Goal: Information Seeking & Learning: Learn about a topic

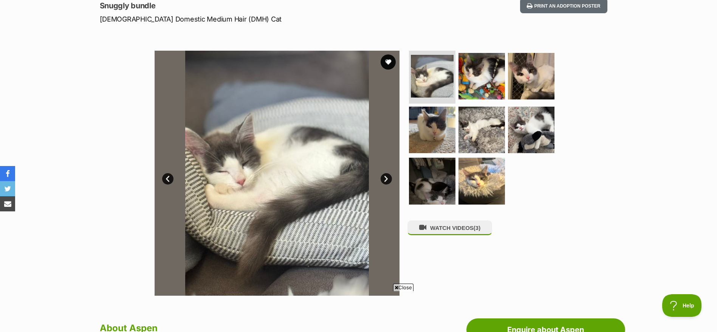
click at [386, 178] on link "Next" at bounding box center [386, 178] width 11 height 11
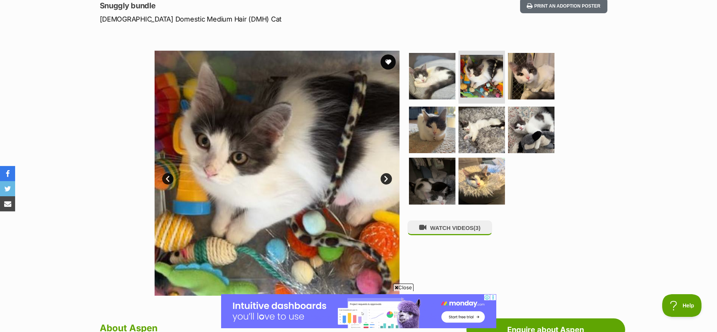
click at [386, 179] on link "Next" at bounding box center [386, 178] width 11 height 11
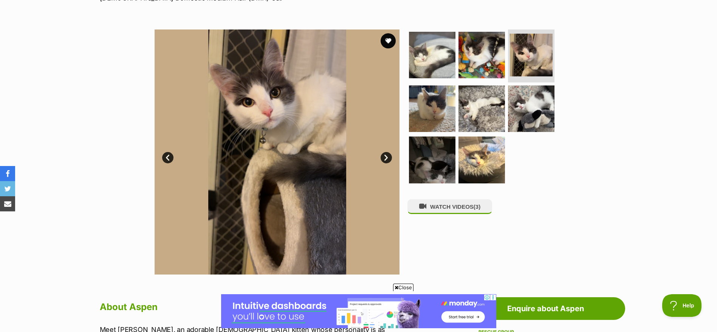
scroll to position [128, 0]
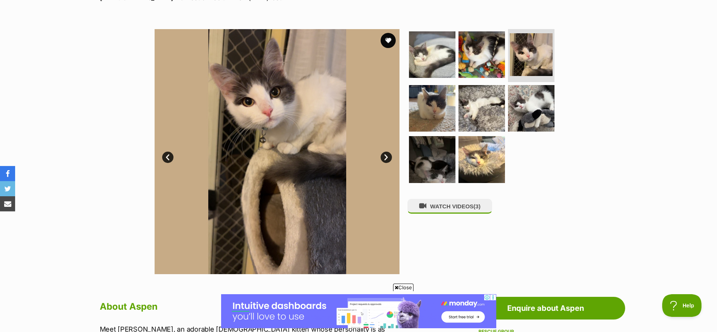
click at [390, 159] on link "Next" at bounding box center [386, 157] width 11 height 11
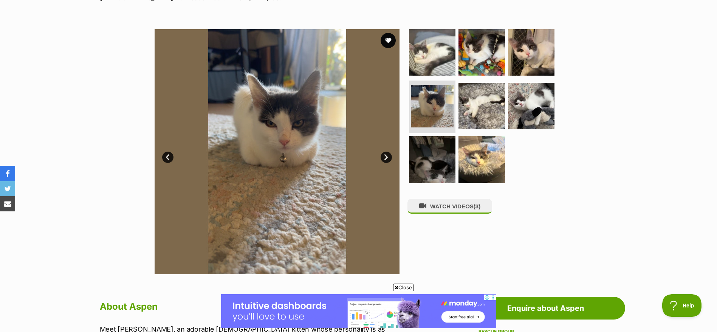
click at [390, 159] on link "Next" at bounding box center [386, 157] width 11 height 11
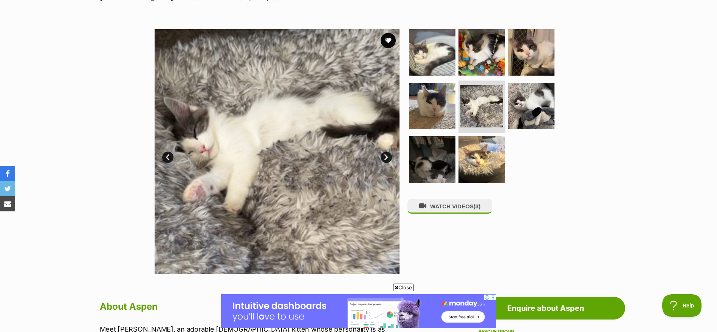
click at [390, 159] on link "Next" at bounding box center [386, 157] width 11 height 11
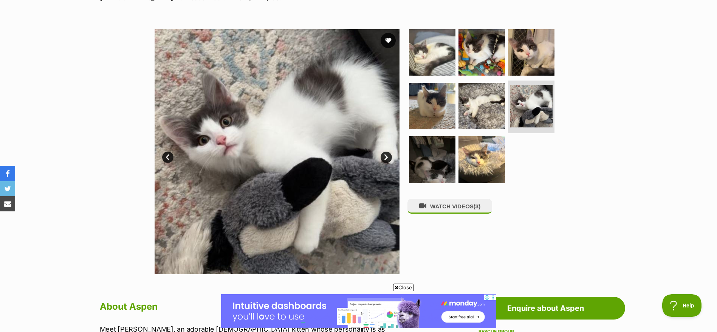
click at [390, 159] on link "Next" at bounding box center [386, 157] width 11 height 11
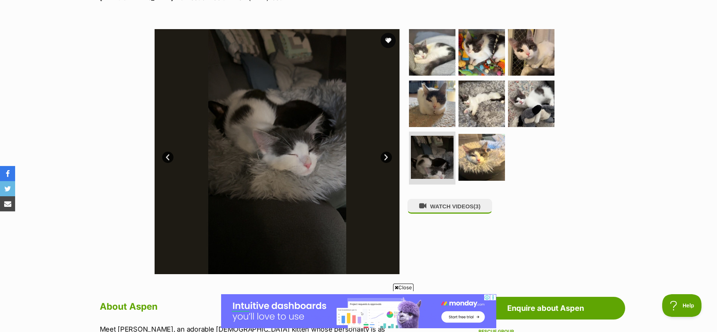
click at [390, 159] on link "Next" at bounding box center [386, 157] width 11 height 11
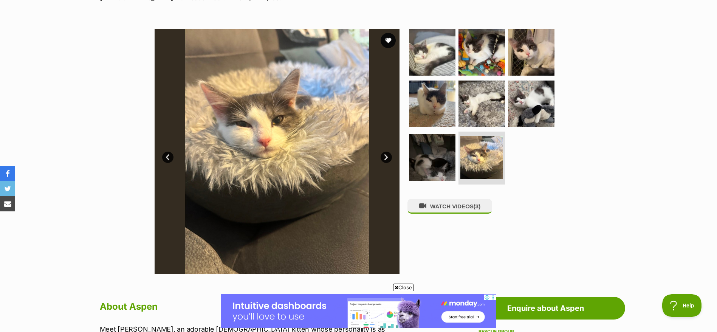
click at [390, 159] on link "Next" at bounding box center [386, 157] width 11 height 11
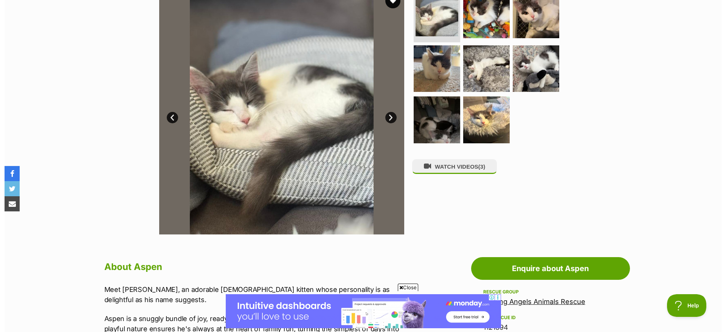
scroll to position [169, 0]
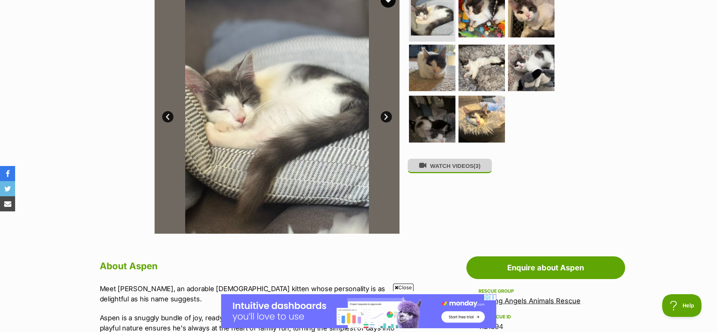
click at [425, 169] on icon at bounding box center [422, 165] width 7 height 7
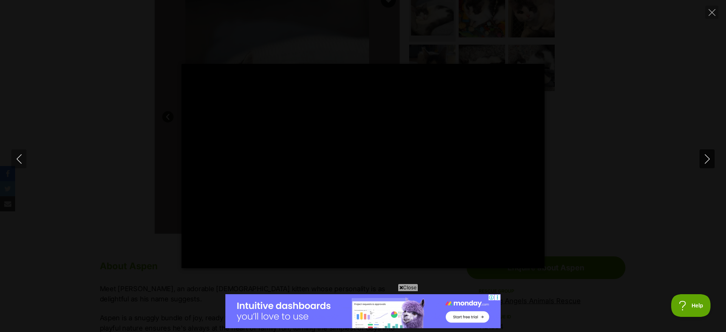
click at [710, 159] on icon "Next" at bounding box center [707, 158] width 9 height 9
type input "30.34"
click at [710, 159] on icon "Next" at bounding box center [707, 158] width 9 height 9
type input "41.01"
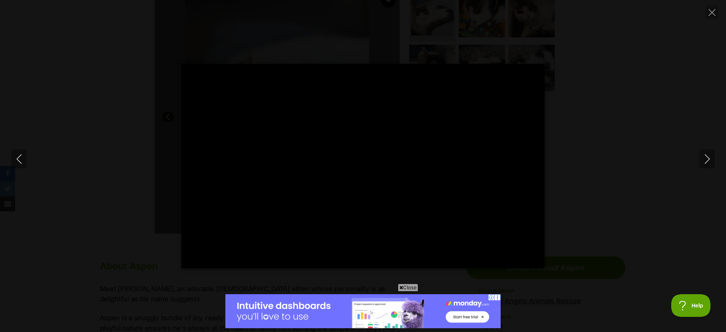
click at [620, 230] on div "Pause Play % buffered 00:00 -00:10 Unmute Mute Disable captions Enable captions…" at bounding box center [363, 166] width 726 height 204
type input "13.78"
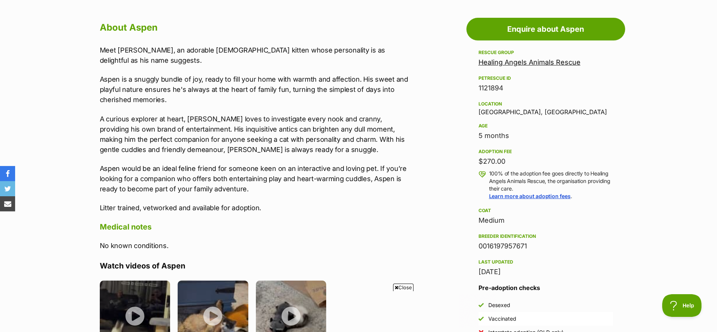
scroll to position [406, 0]
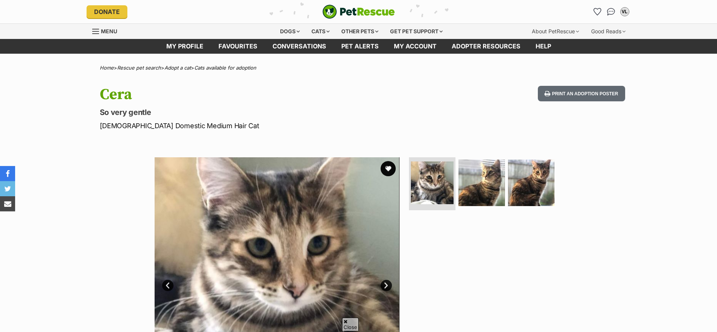
scroll to position [96, 0]
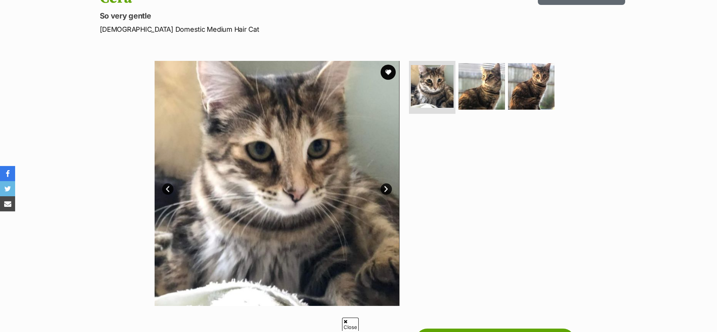
click at [388, 185] on link "Next" at bounding box center [386, 188] width 11 height 11
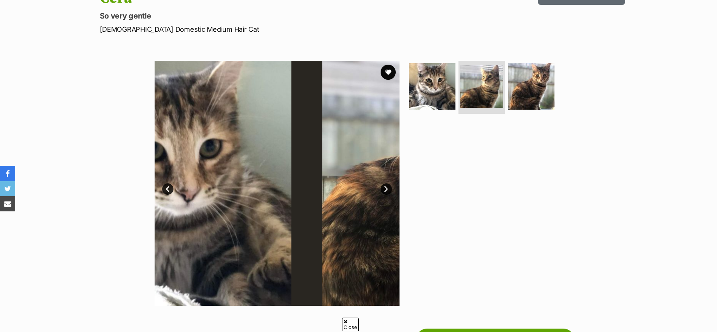
click at [388, 185] on link "Next" at bounding box center [386, 188] width 11 height 11
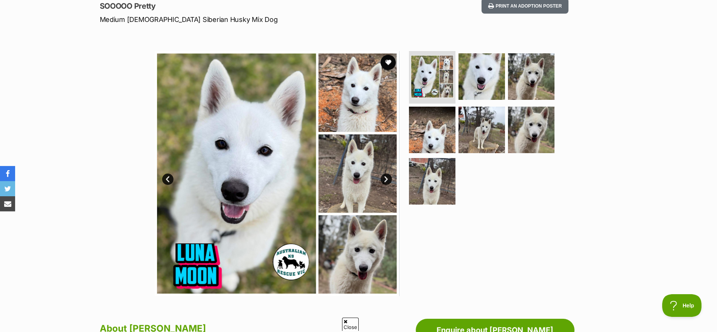
click at [384, 179] on link "Next" at bounding box center [386, 179] width 11 height 11
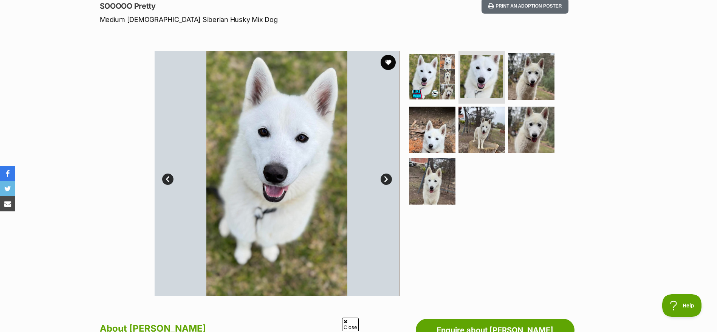
click at [384, 179] on link "Next" at bounding box center [386, 179] width 11 height 11
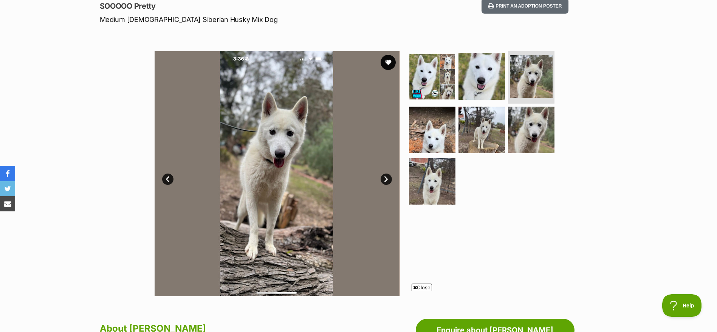
click at [384, 179] on link "Next" at bounding box center [386, 179] width 11 height 11
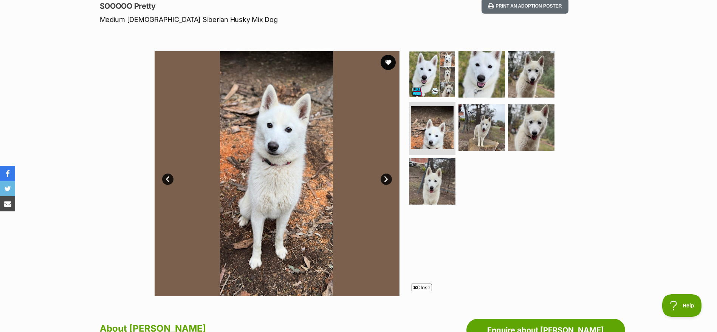
click at [384, 179] on link "Next" at bounding box center [386, 179] width 11 height 11
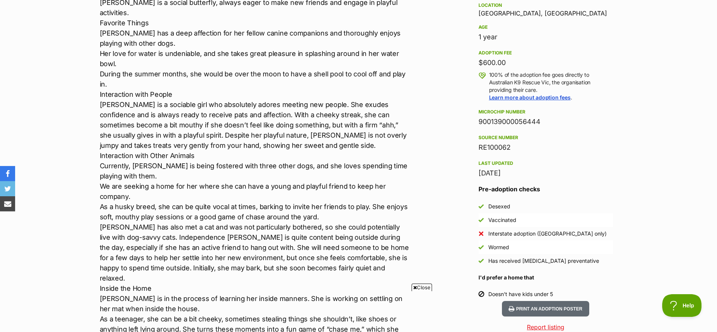
scroll to position [507, 0]
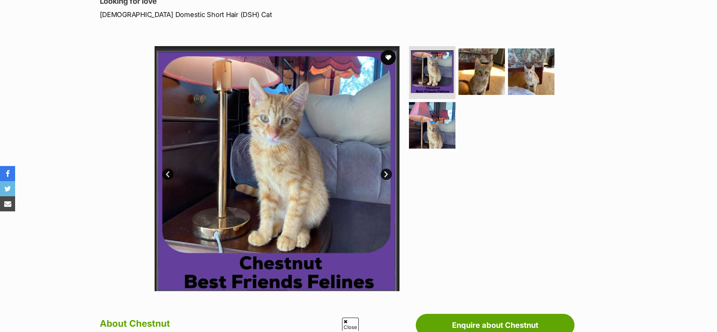
click at [388, 173] on link "Next" at bounding box center [386, 174] width 11 height 11
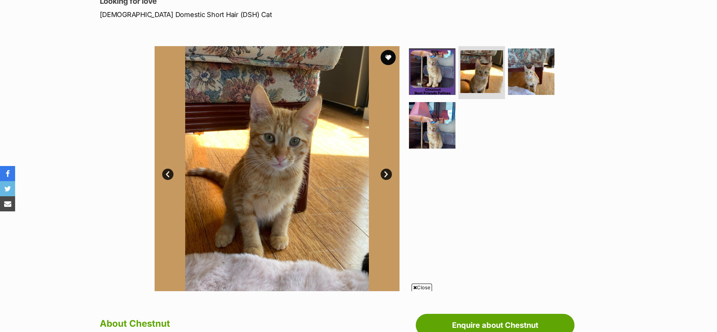
click at [388, 173] on link "Next" at bounding box center [386, 174] width 11 height 11
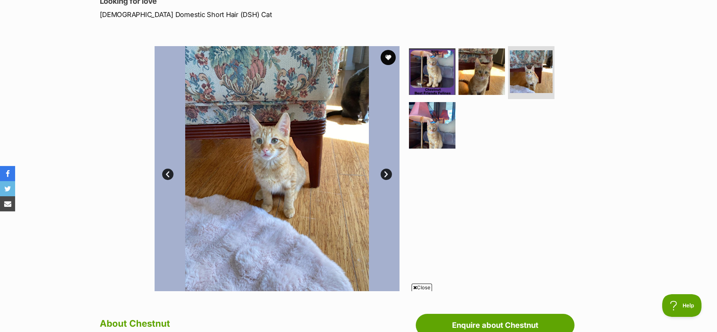
click at [388, 173] on link "Next" at bounding box center [386, 174] width 11 height 11
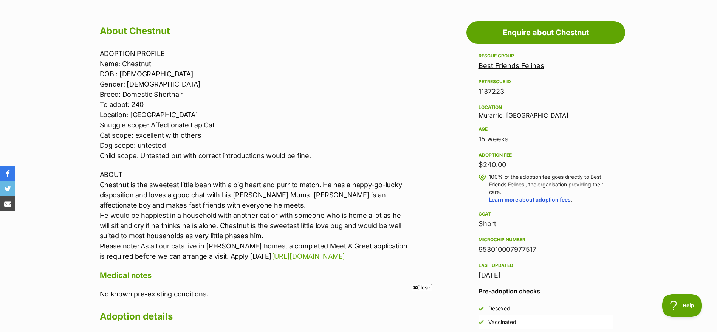
scroll to position [433, 0]
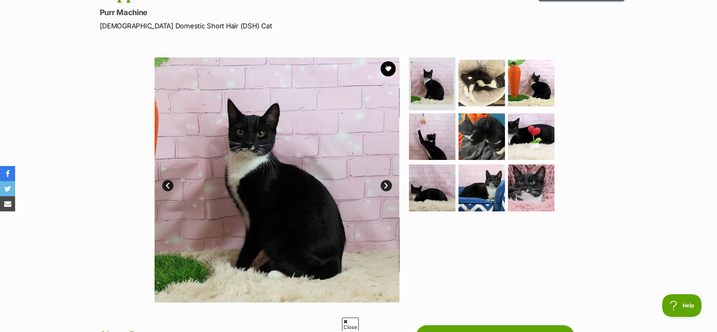
click at [386, 184] on link "Next" at bounding box center [386, 185] width 11 height 11
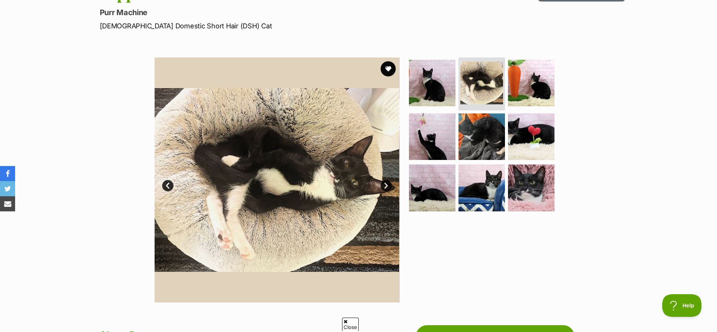
click at [386, 184] on link "Next" at bounding box center [386, 185] width 11 height 11
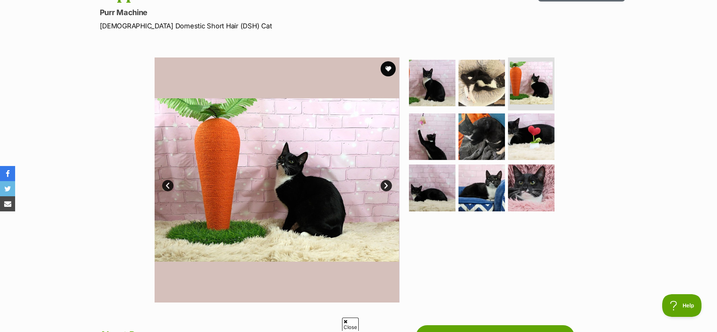
click at [386, 184] on link "Next" at bounding box center [386, 185] width 11 height 11
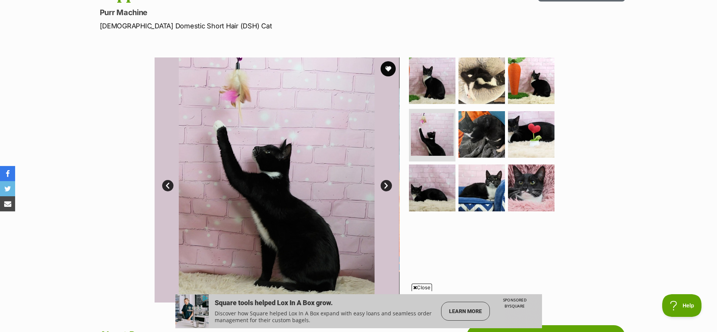
click at [386, 184] on link "Next" at bounding box center [386, 185] width 11 height 11
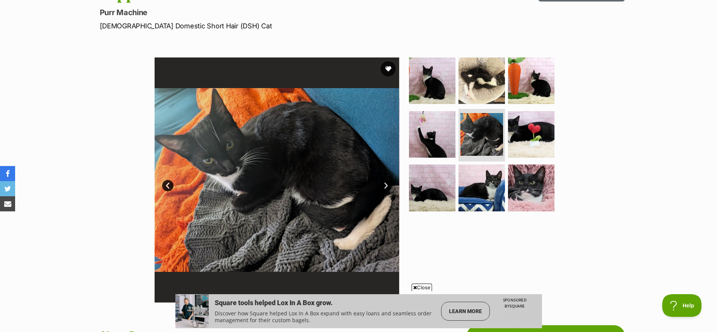
click at [386, 186] on link "Next" at bounding box center [386, 185] width 11 height 11
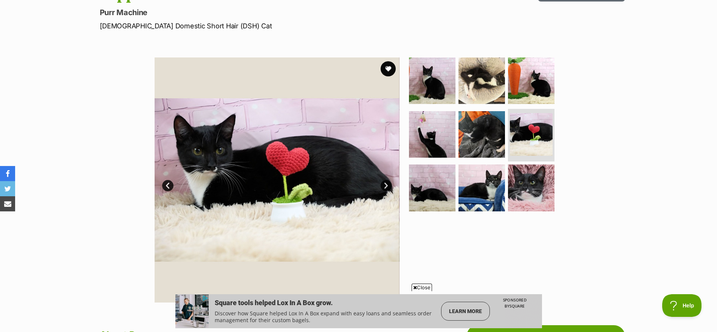
click at [386, 186] on link "Next" at bounding box center [386, 185] width 11 height 11
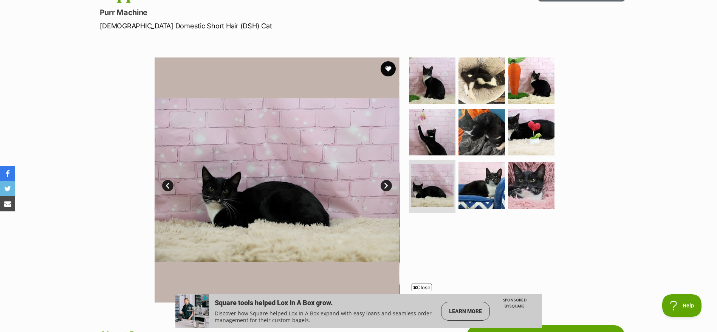
click at [386, 186] on link "Next" at bounding box center [386, 185] width 11 height 11
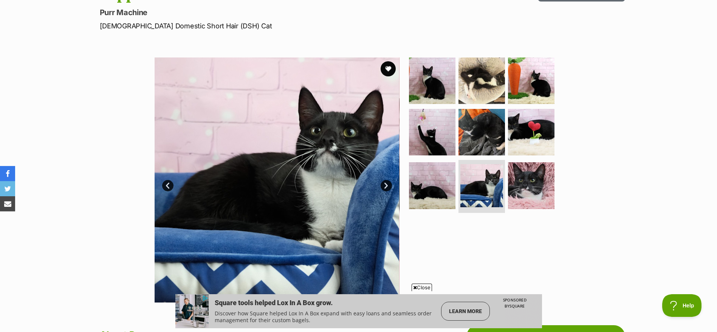
click at [386, 186] on link "Next" at bounding box center [386, 185] width 11 height 11
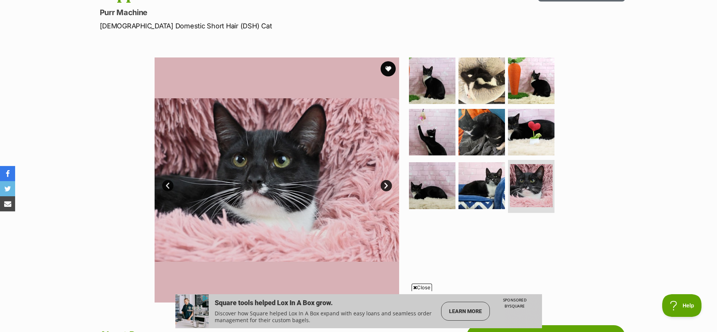
click at [386, 186] on link "Next" at bounding box center [386, 185] width 11 height 11
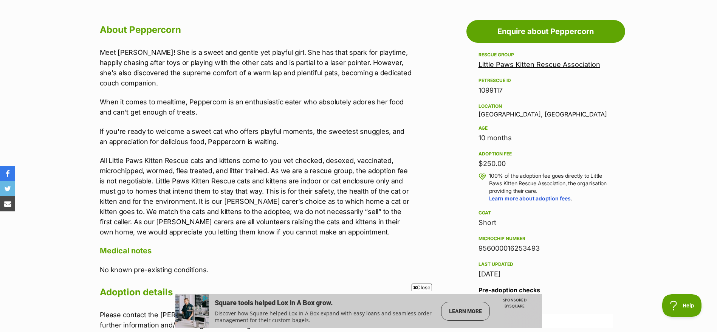
scroll to position [406, 0]
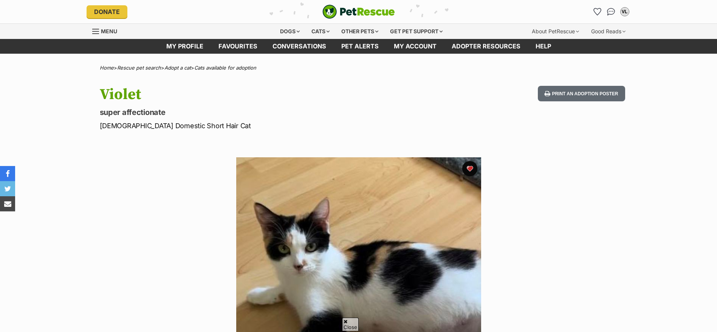
scroll to position [136, 0]
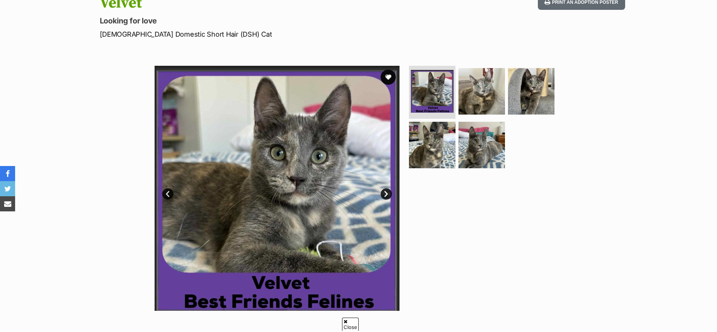
click at [386, 196] on link "Next" at bounding box center [386, 193] width 11 height 11
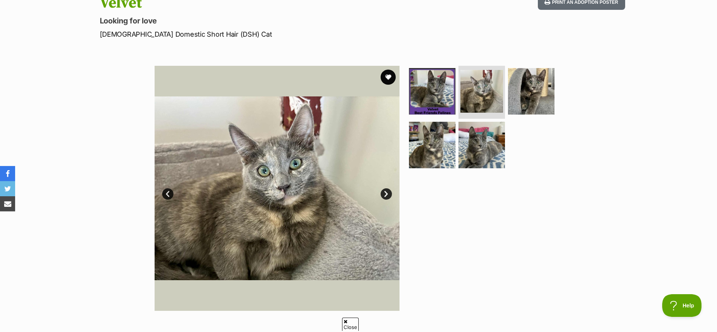
click at [386, 196] on link "Next" at bounding box center [386, 193] width 11 height 11
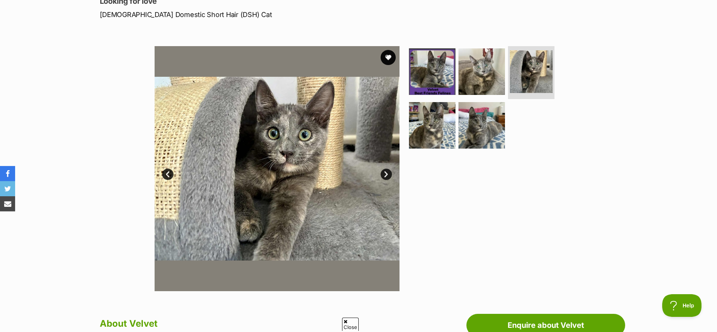
click at [386, 175] on link "Next" at bounding box center [386, 174] width 11 height 11
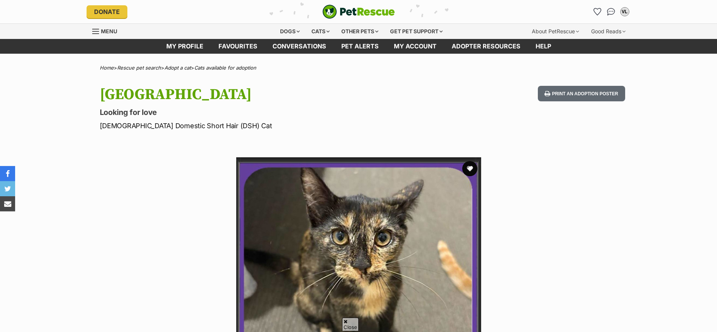
scroll to position [159, 0]
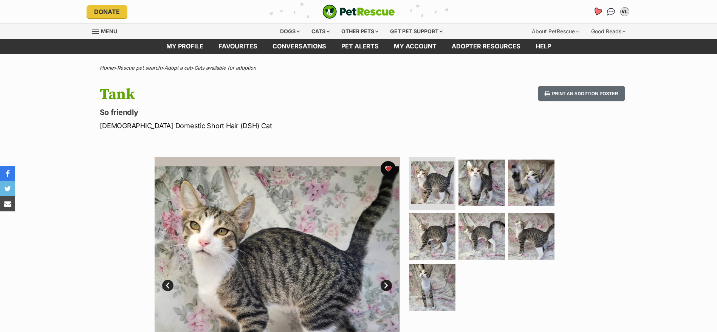
click at [597, 8] on icon "Favourites" at bounding box center [597, 11] width 9 height 9
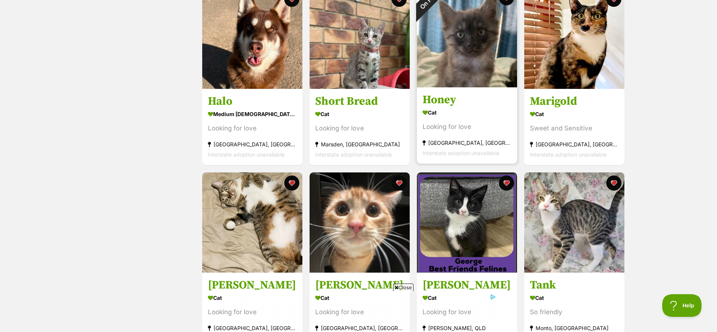
scroll to position [619, 0]
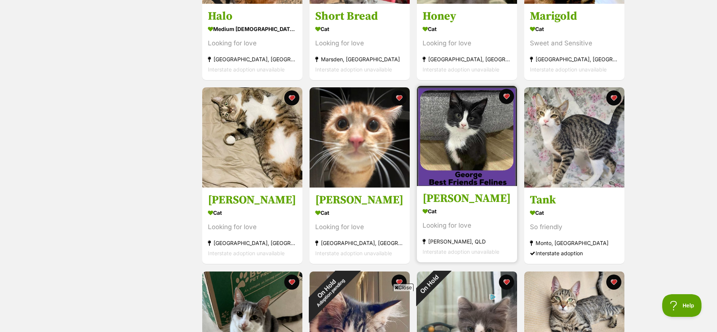
click at [476, 155] on img at bounding box center [467, 136] width 100 height 100
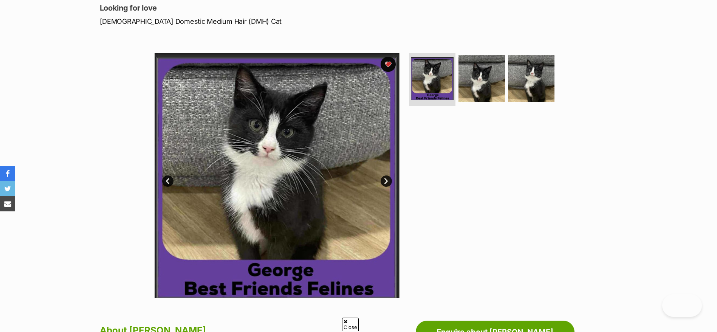
click at [386, 179] on link "Next" at bounding box center [386, 180] width 11 height 11
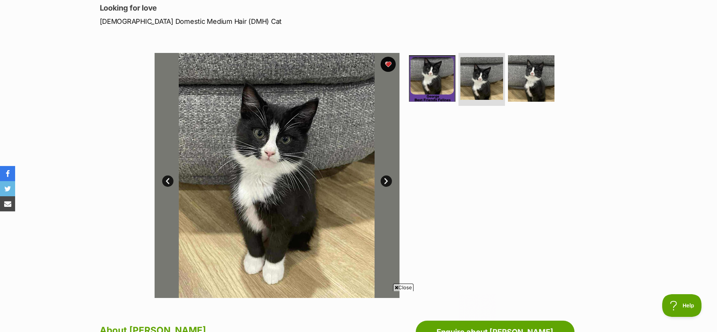
click at [386, 179] on link "Next" at bounding box center [386, 180] width 11 height 11
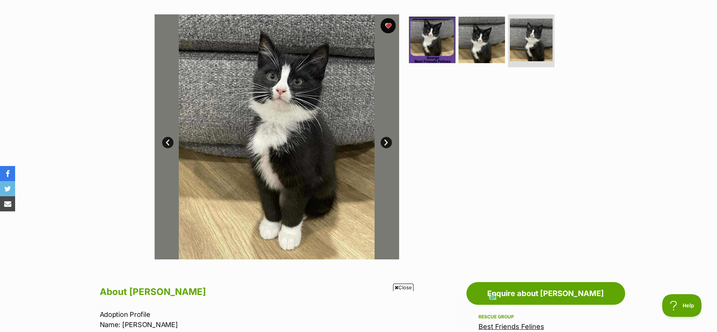
scroll to position [142, 0]
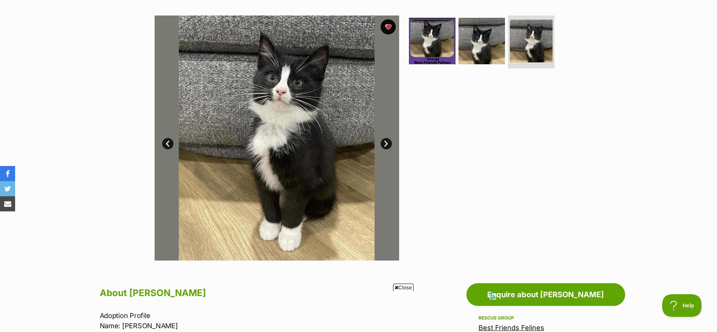
click at [383, 147] on link "Next" at bounding box center [386, 143] width 11 height 11
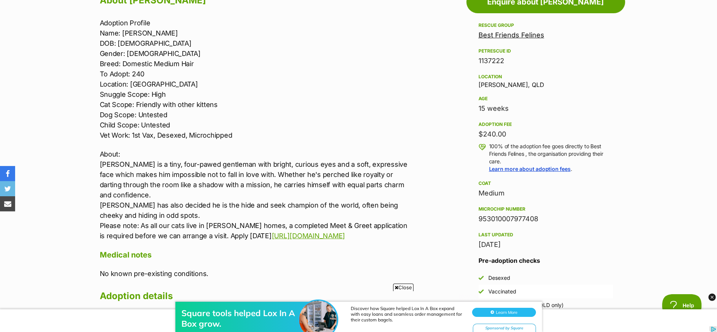
scroll to position [0, 0]
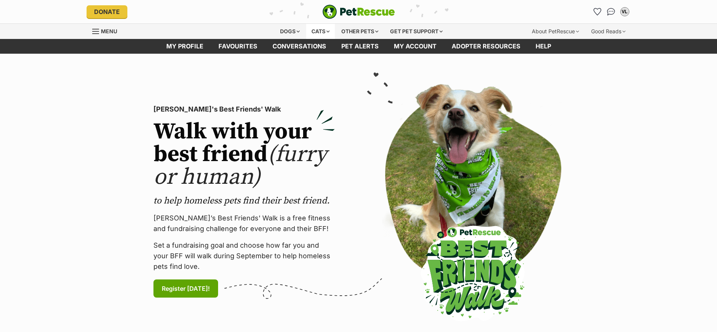
click at [320, 28] on div "Cats" at bounding box center [320, 31] width 29 height 15
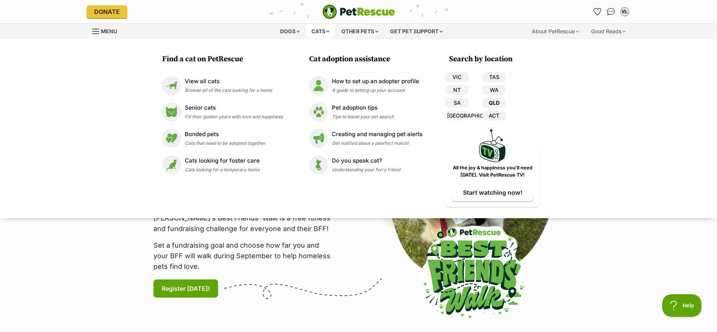
click at [490, 99] on link "QLD" at bounding box center [494, 103] width 23 height 10
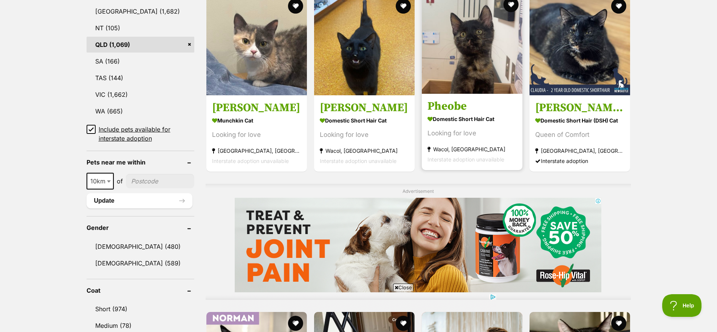
click at [458, 111] on h3 "Pheobe" at bounding box center [472, 106] width 89 height 14
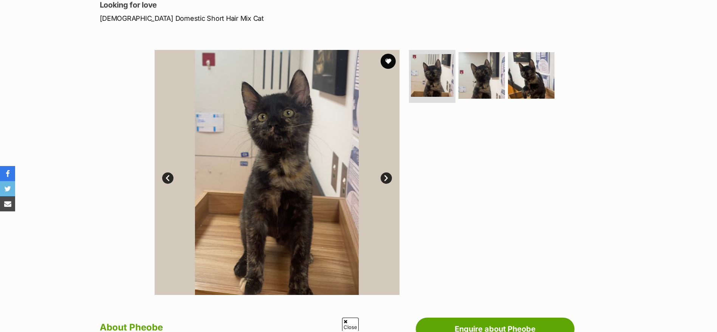
click at [388, 180] on link "Next" at bounding box center [386, 177] width 11 height 11
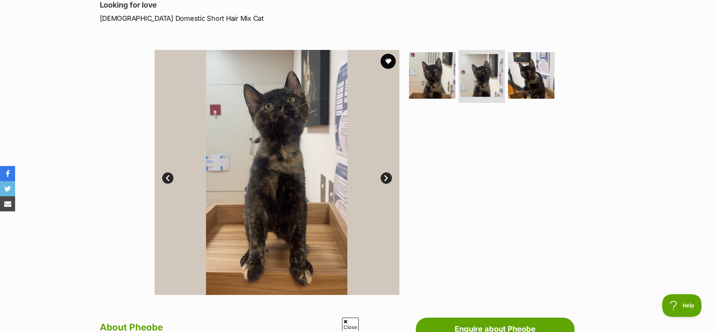
click at [388, 180] on link "Next" at bounding box center [386, 177] width 11 height 11
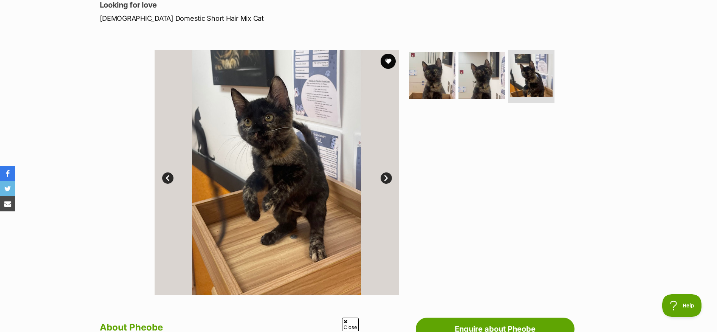
scroll to position [310, 0]
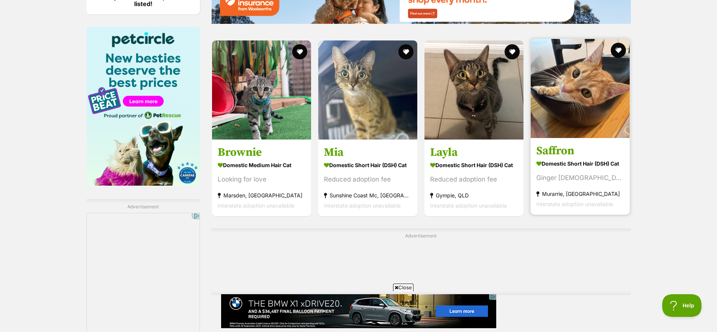
click at [557, 182] on section "Domestic Short Hair (DSH) Cat Ginger Female Beauty Murarrie, QLD Interstate ado…" at bounding box center [581, 183] width 88 height 51
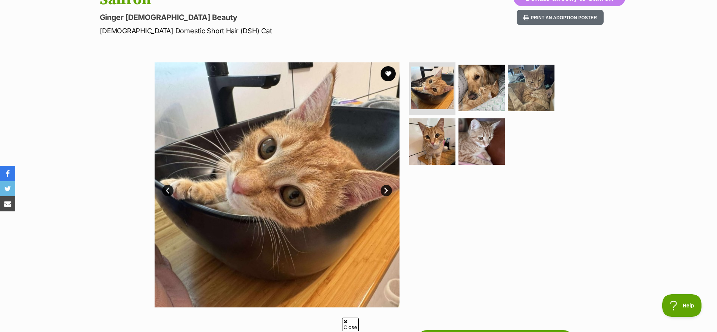
click at [386, 188] on link "Next" at bounding box center [386, 190] width 11 height 11
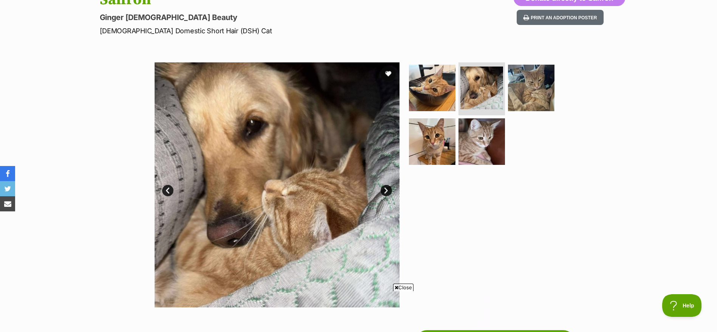
click at [386, 188] on link "Next" at bounding box center [386, 190] width 11 height 11
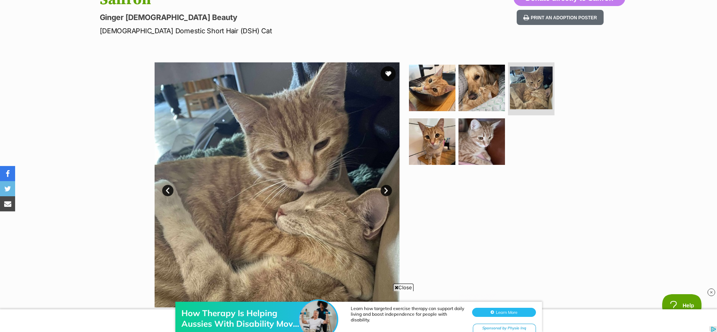
click at [386, 188] on link "Next" at bounding box center [386, 190] width 11 height 11
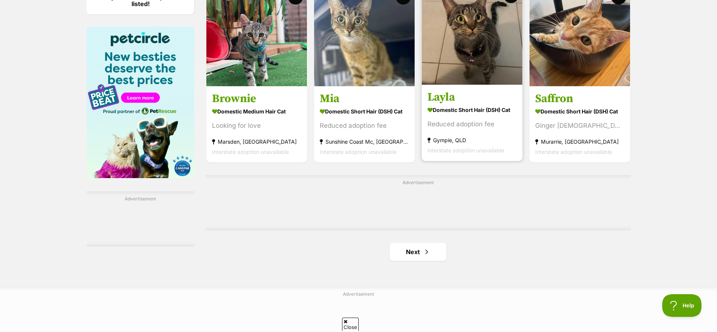
click at [459, 123] on article "Layla Domestic Short Hair (DSH) Cat Reduced adoption fee Gympie, QLD Interstate…" at bounding box center [472, 72] width 102 height 179
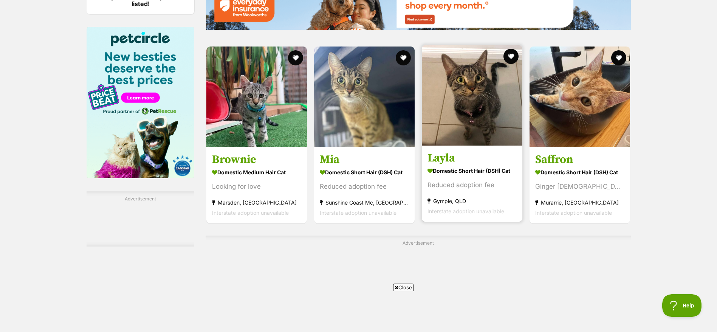
click at [439, 175] on strong "Domestic Short Hair (DSH) Cat" at bounding box center [472, 170] width 89 height 11
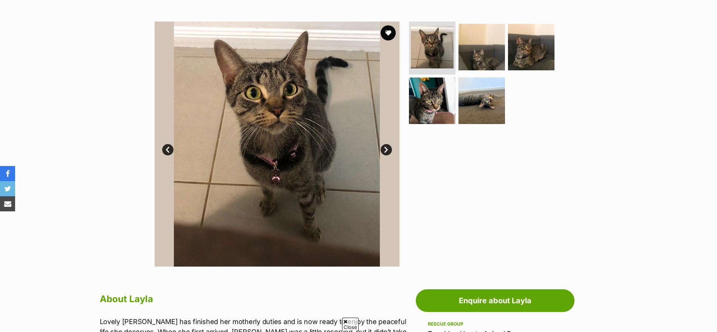
click at [388, 147] on link "Next" at bounding box center [386, 149] width 11 height 11
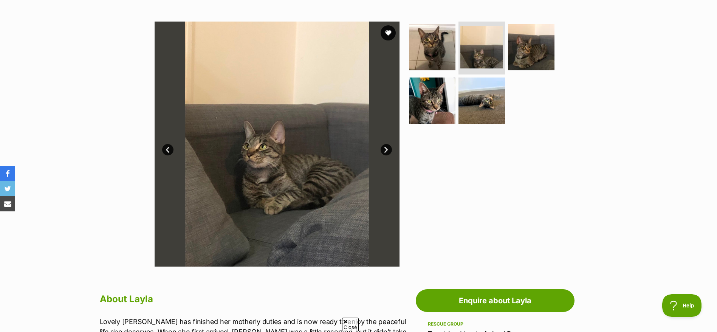
click at [388, 147] on link "Next" at bounding box center [386, 149] width 11 height 11
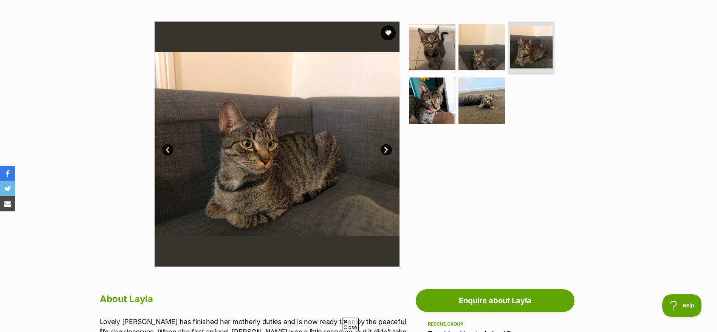
click at [388, 147] on link "Next" at bounding box center [386, 149] width 11 height 11
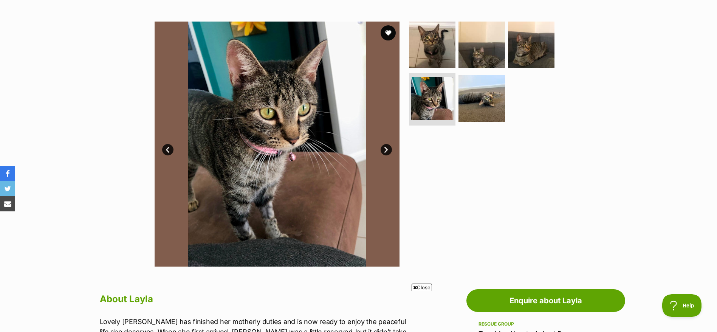
click at [388, 147] on link "Next" at bounding box center [386, 149] width 11 height 11
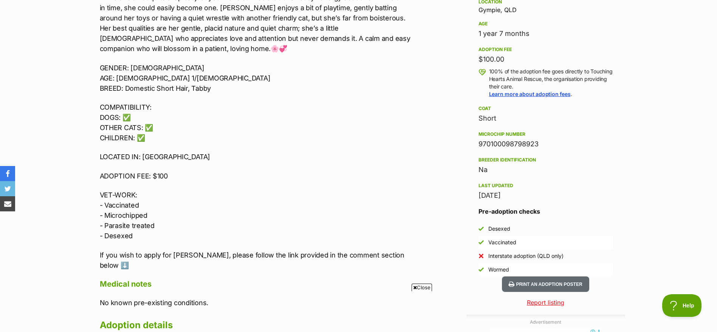
scroll to position [510, 0]
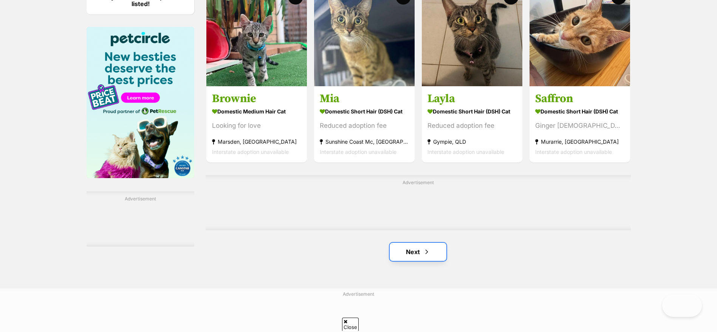
click at [422, 250] on link "Next" at bounding box center [418, 252] width 57 height 18
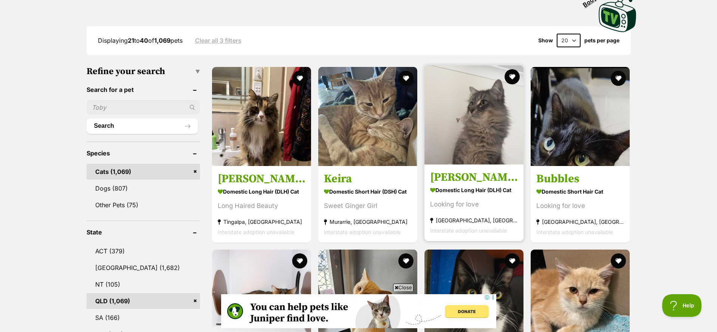
click at [463, 210] on section "Domestic Long Hair (DLH) Cat Looking for love Boronia Heights, QLD Interstate a…" at bounding box center [474, 209] width 88 height 51
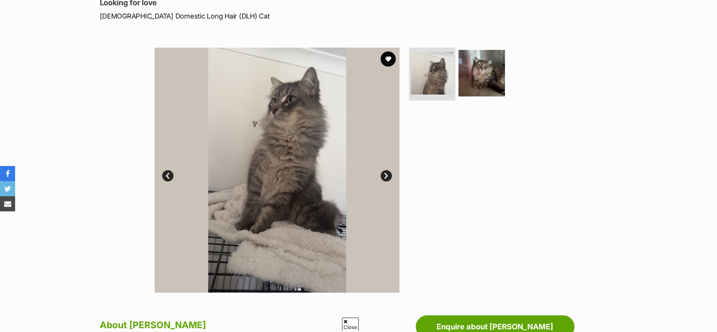
scroll to position [110, 0]
click at [384, 178] on link "Next" at bounding box center [386, 175] width 11 height 11
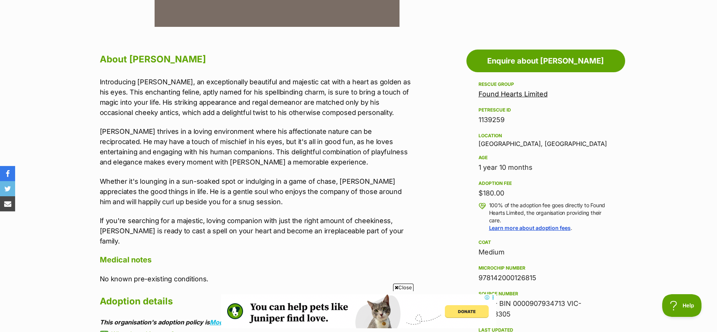
scroll to position [0, 0]
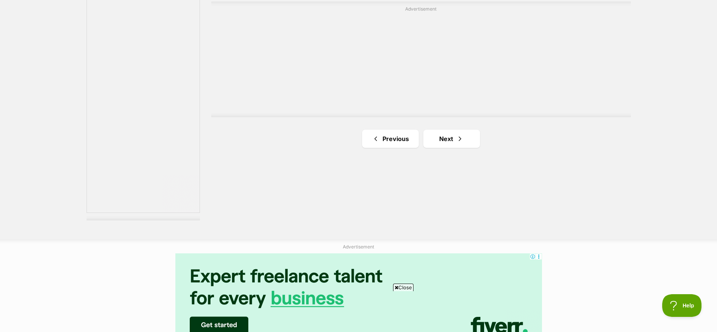
scroll to position [1163, 0]
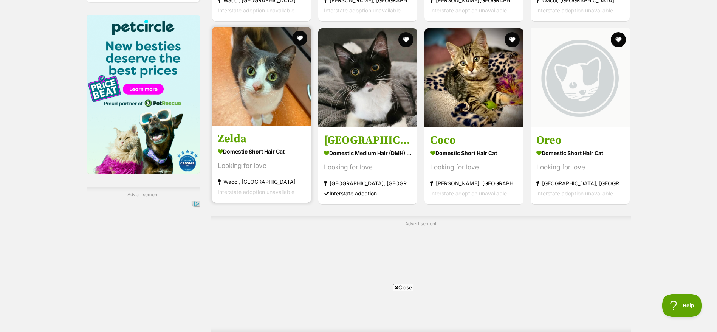
click at [255, 126] on article "Zelda Domestic Short Hair Cat Looking for love Wacol, QLD Interstate adoption u…" at bounding box center [261, 114] width 101 height 177
click at [256, 158] on section "Domestic Short Hair Cat Looking for love Wacol, QLD Interstate adoption unavail…" at bounding box center [262, 171] width 88 height 51
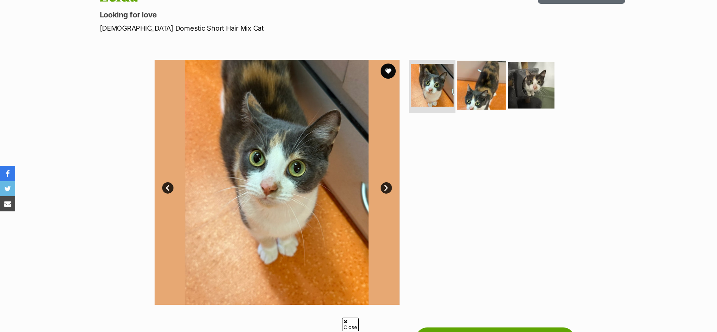
click at [480, 95] on img at bounding box center [482, 85] width 49 height 49
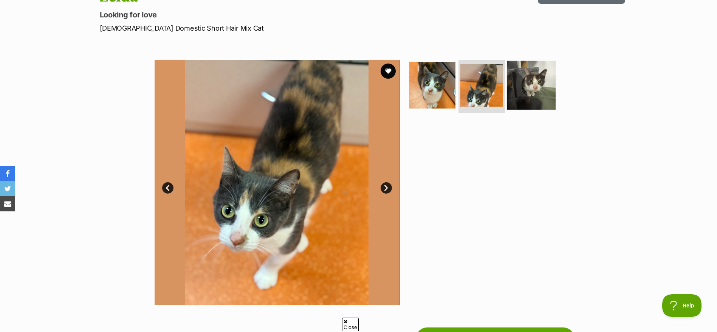
click at [543, 88] on img at bounding box center [531, 85] width 49 height 49
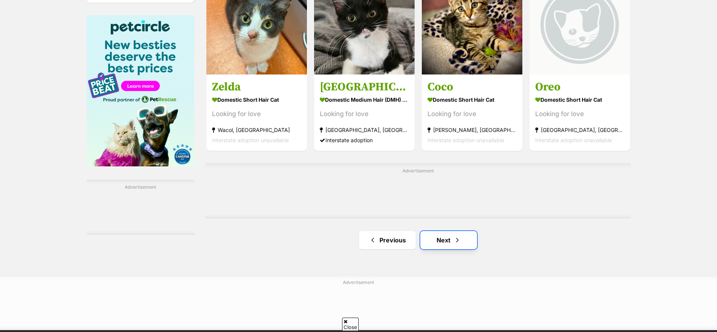
click at [438, 234] on link "Next" at bounding box center [449, 240] width 57 height 18
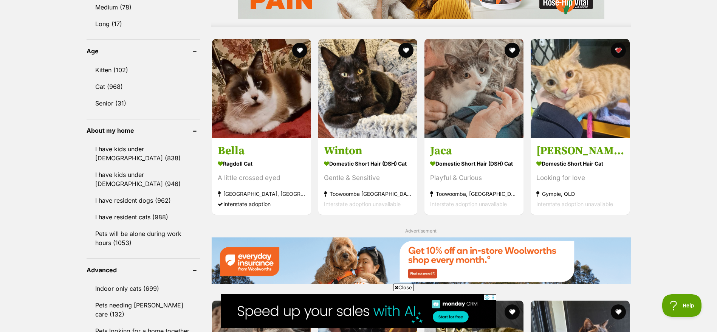
scroll to position [754, 0]
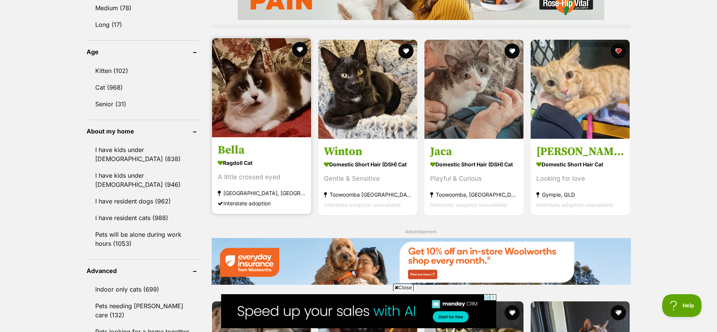
click at [266, 201] on div "Interstate adoption" at bounding box center [262, 203] width 88 height 10
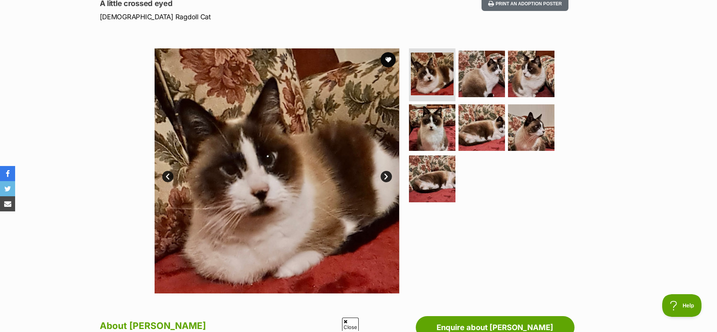
click at [390, 175] on link "Next" at bounding box center [386, 176] width 11 height 11
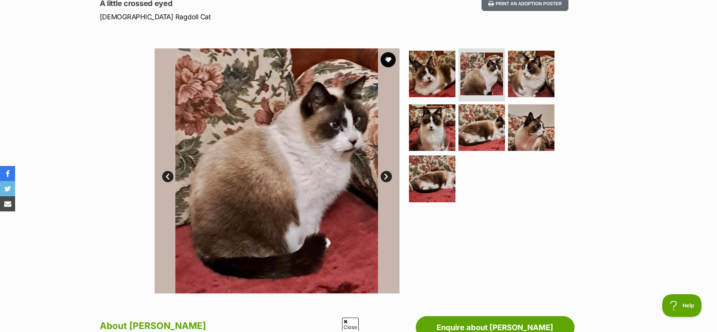
click at [390, 175] on link "Next" at bounding box center [386, 176] width 11 height 11
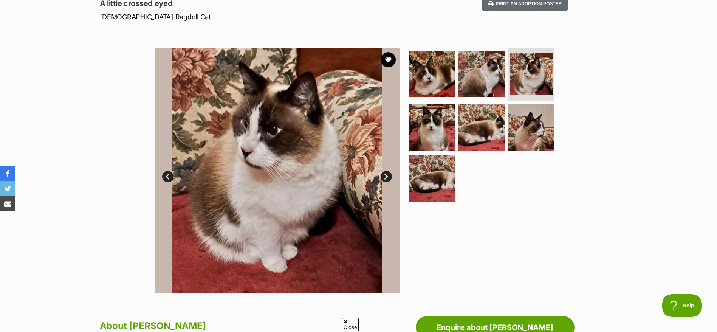
click at [390, 175] on link "Next" at bounding box center [386, 176] width 11 height 11
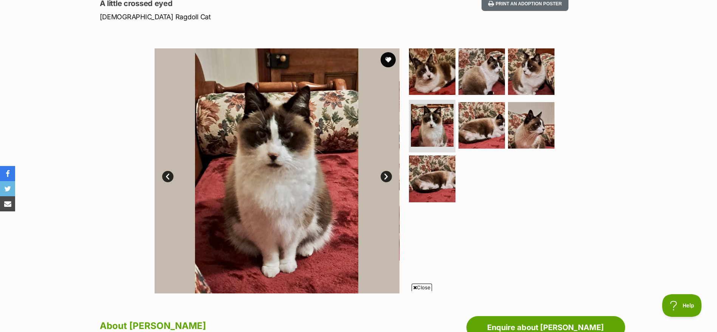
click at [390, 175] on link "Next" at bounding box center [386, 176] width 11 height 11
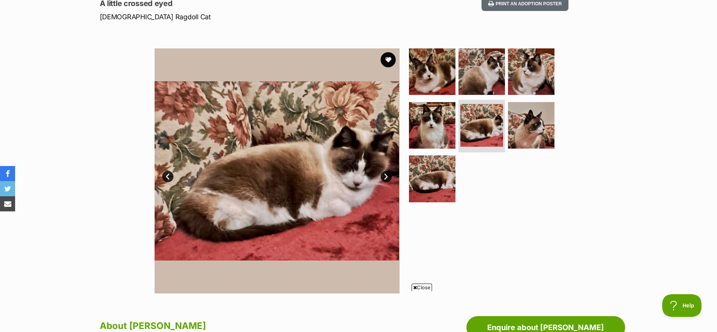
click at [390, 175] on link "Next" at bounding box center [386, 176] width 11 height 11
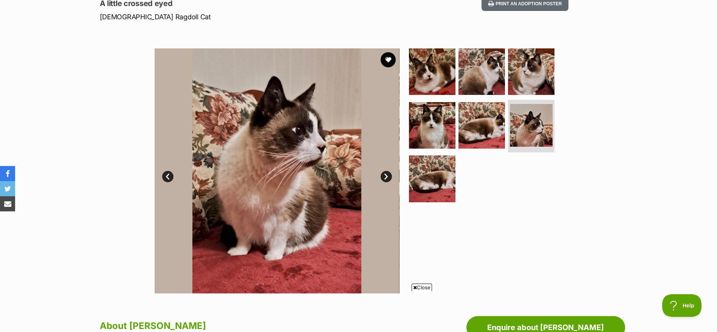
click at [390, 175] on link "Next" at bounding box center [386, 176] width 11 height 11
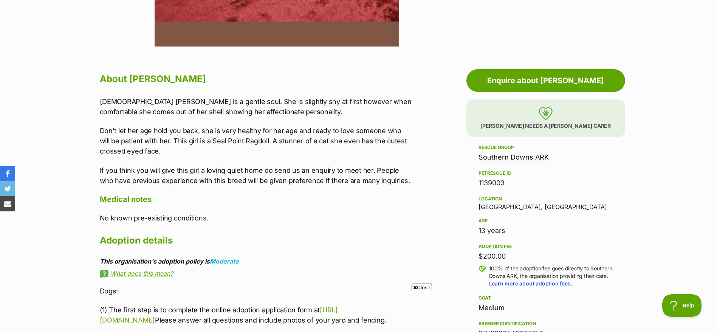
scroll to position [374, 0]
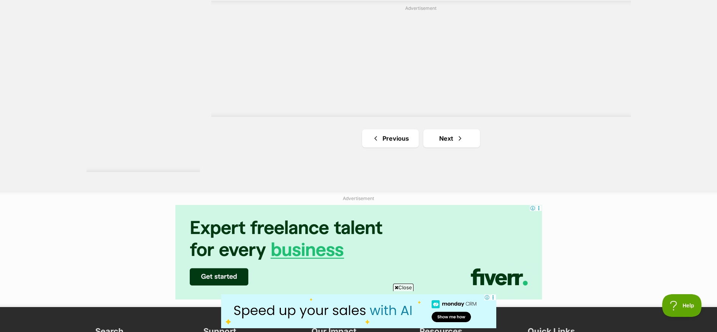
scroll to position [1425, 0]
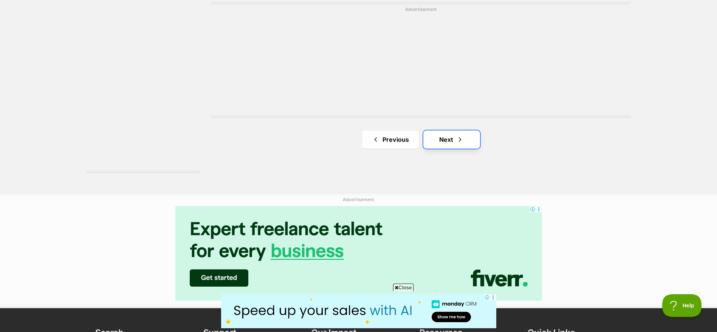
click at [460, 145] on link "Next" at bounding box center [452, 139] width 57 height 18
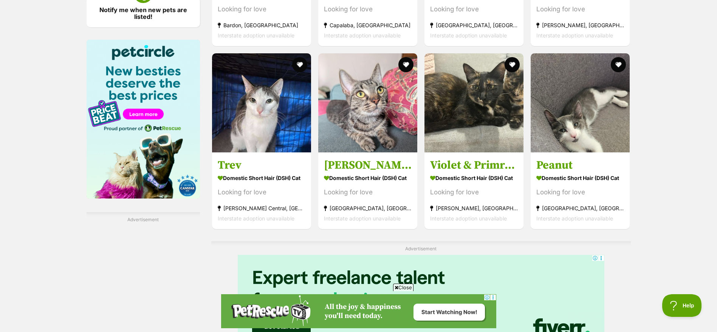
scroll to position [1335, 0]
